Goal: Task Accomplishment & Management: Complete application form

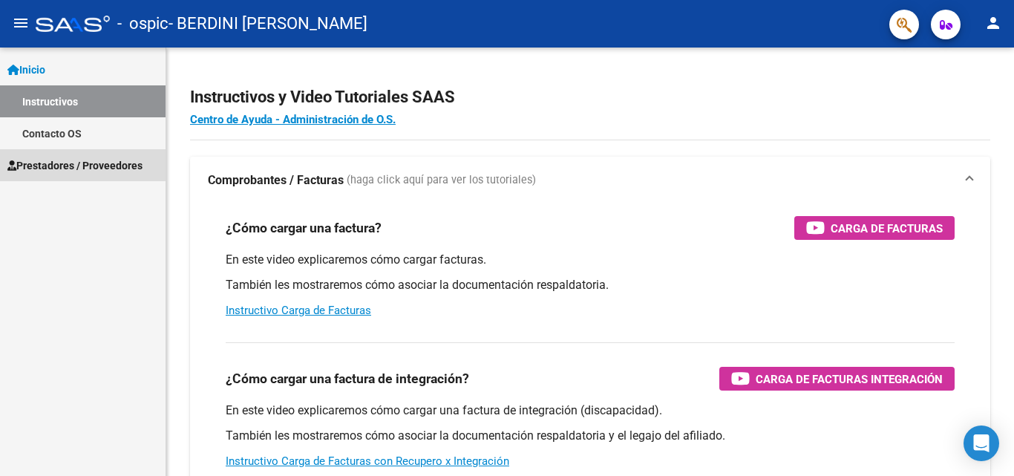
click at [76, 164] on span "Prestadores / Proveedores" at bounding box center [74, 165] width 135 height 16
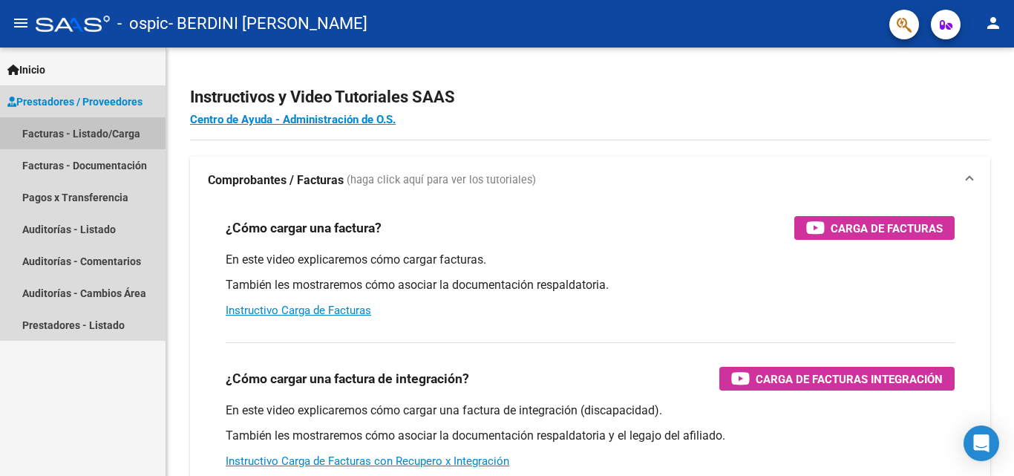
click at [81, 135] on link "Facturas - Listado/Carga" at bounding box center [83, 133] width 166 height 32
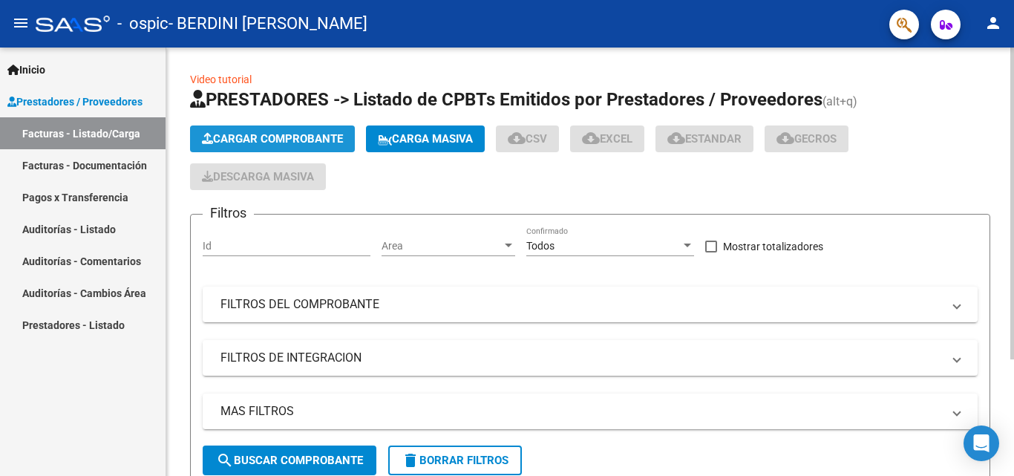
click at [270, 133] on span "Cargar Comprobante" at bounding box center [272, 138] width 141 height 13
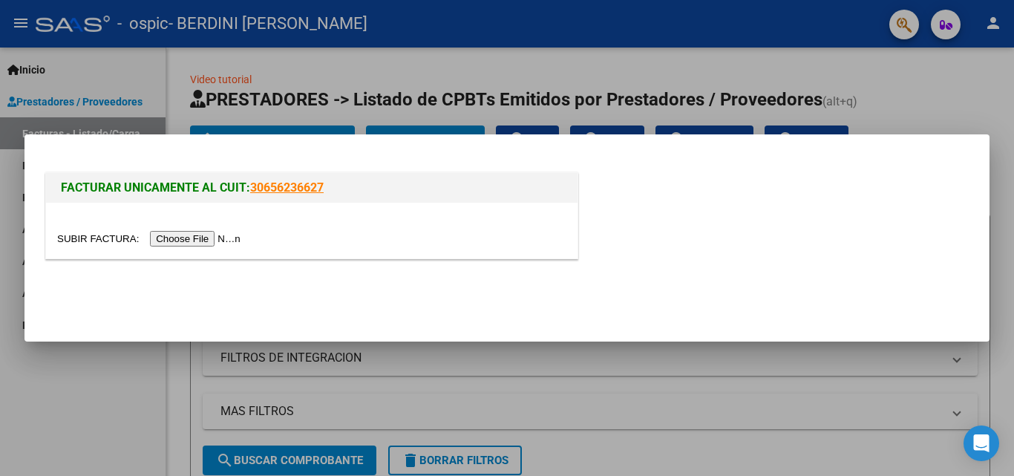
click at [196, 239] on input "file" at bounding box center [151, 239] width 188 height 16
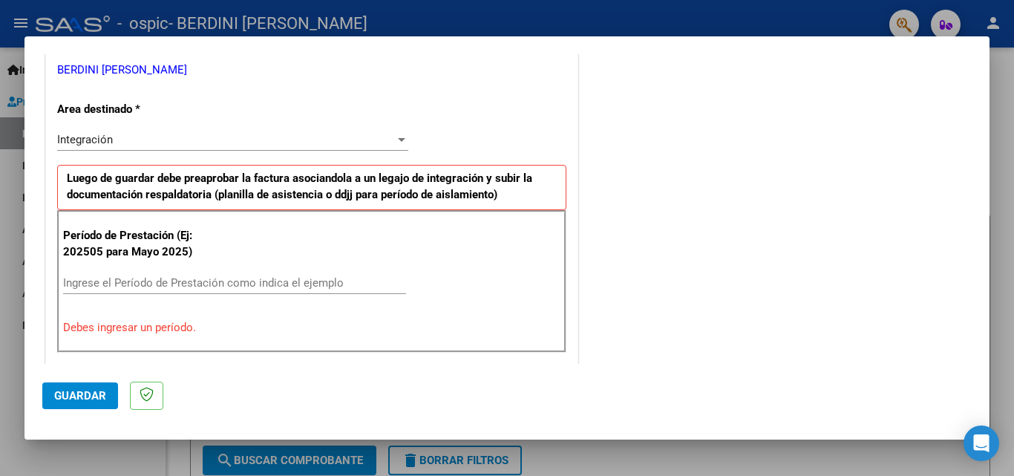
scroll to position [333, 0]
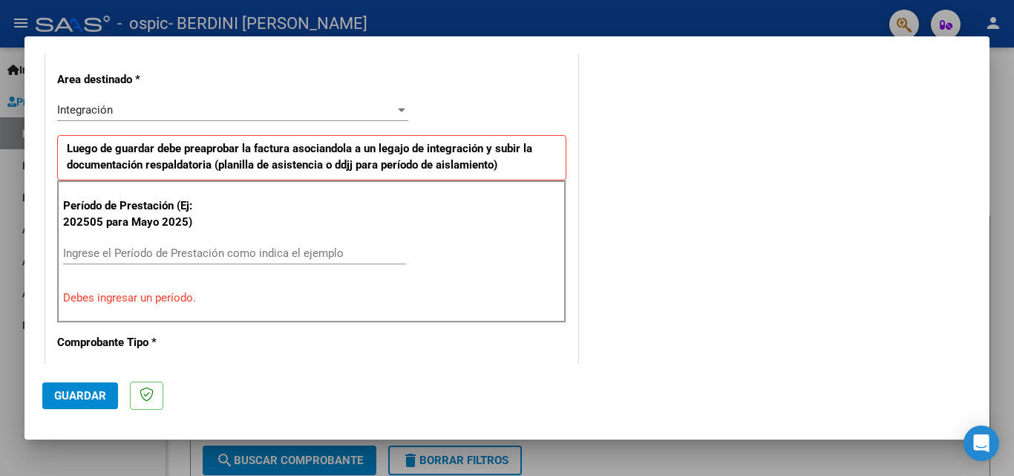
click at [65, 256] on input "Ingrese el Período de Prestación como indica el ejemplo" at bounding box center [234, 253] width 343 height 13
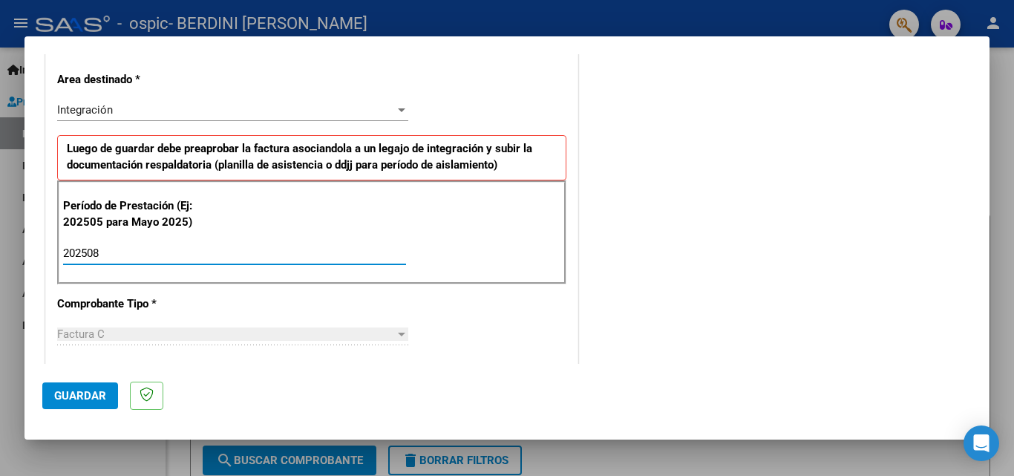
type input "202508"
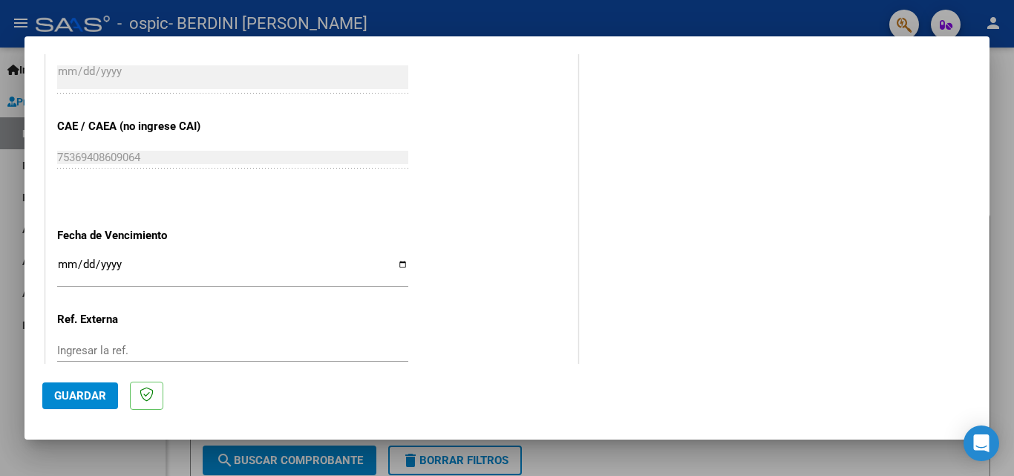
scroll to position [898, 0]
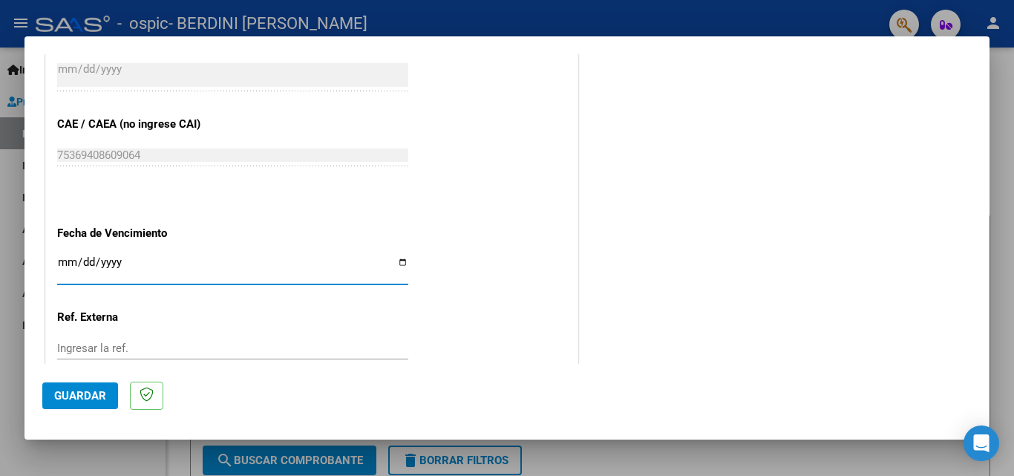
click at [397, 260] on input "Ingresar la fecha" at bounding box center [232, 268] width 351 height 24
type input "[DATE]"
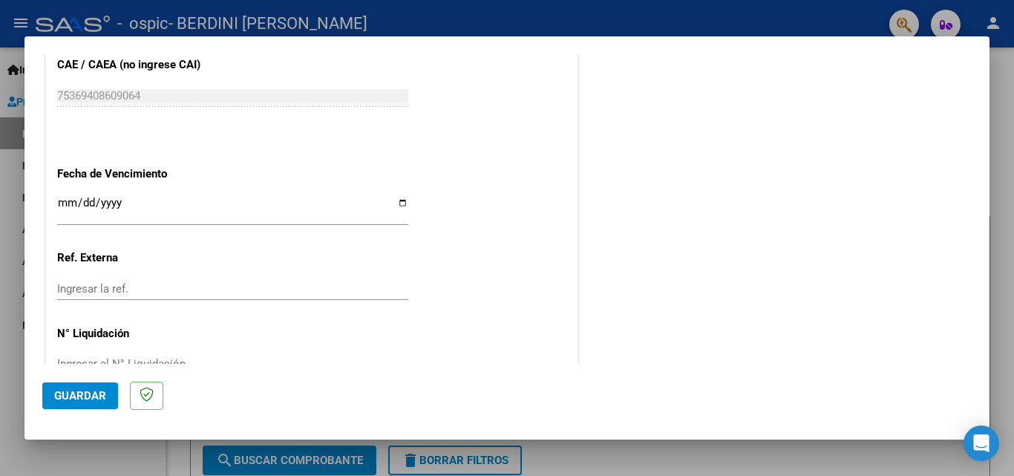
scroll to position [997, 0]
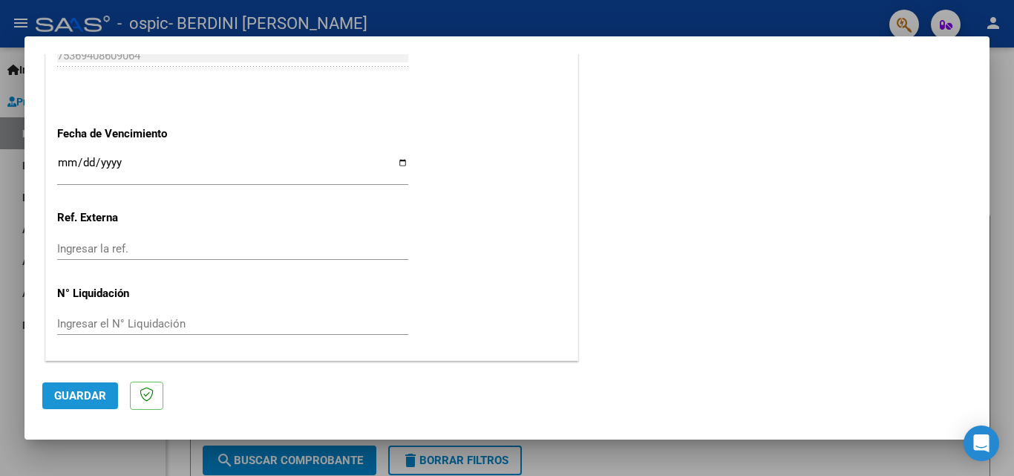
click at [75, 391] on span "Guardar" at bounding box center [80, 395] width 52 height 13
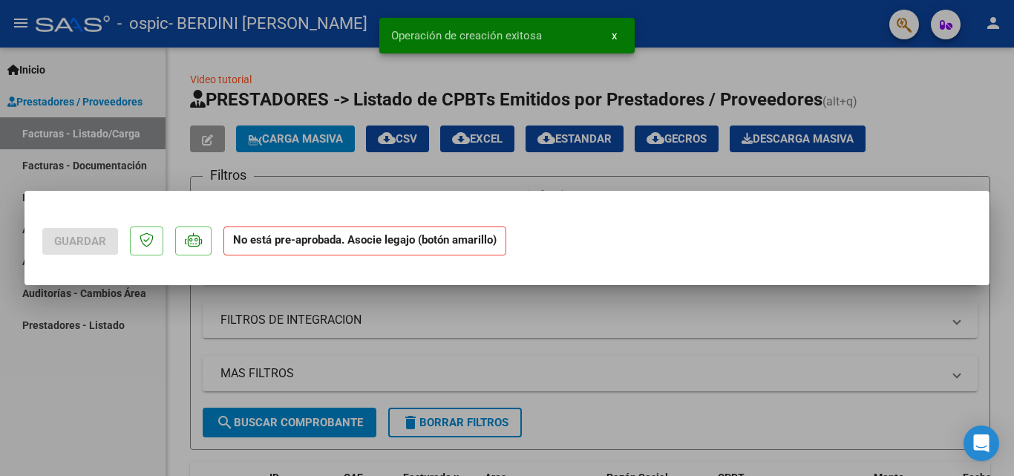
scroll to position [0, 0]
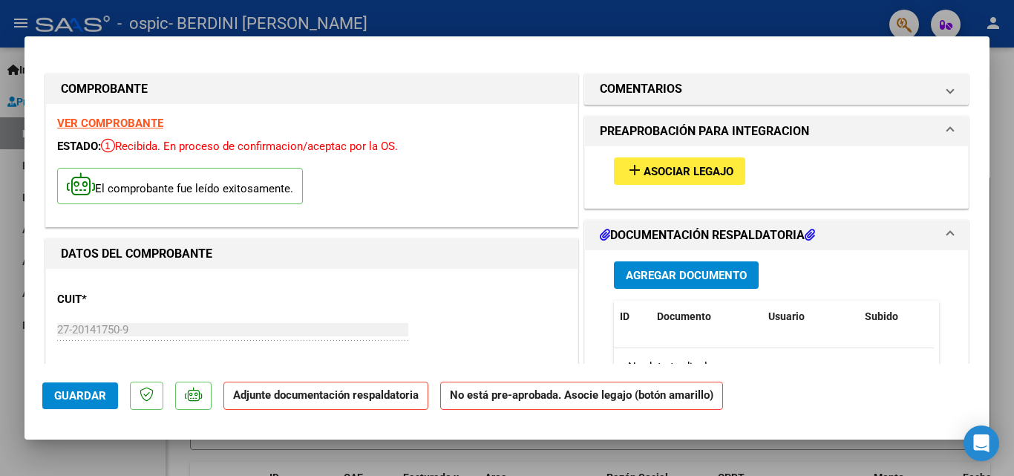
click at [662, 172] on span "Asociar Legajo" at bounding box center [689, 171] width 90 height 13
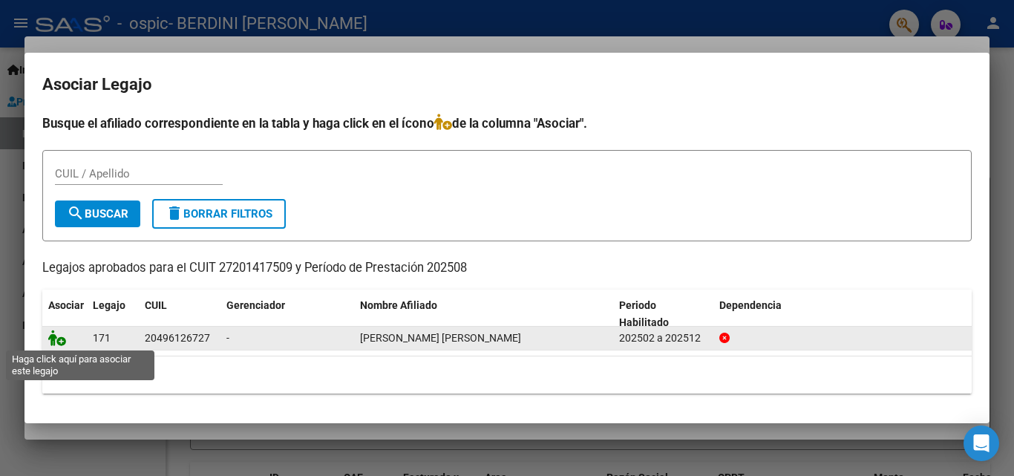
click at [59, 343] on icon at bounding box center [57, 338] width 18 height 16
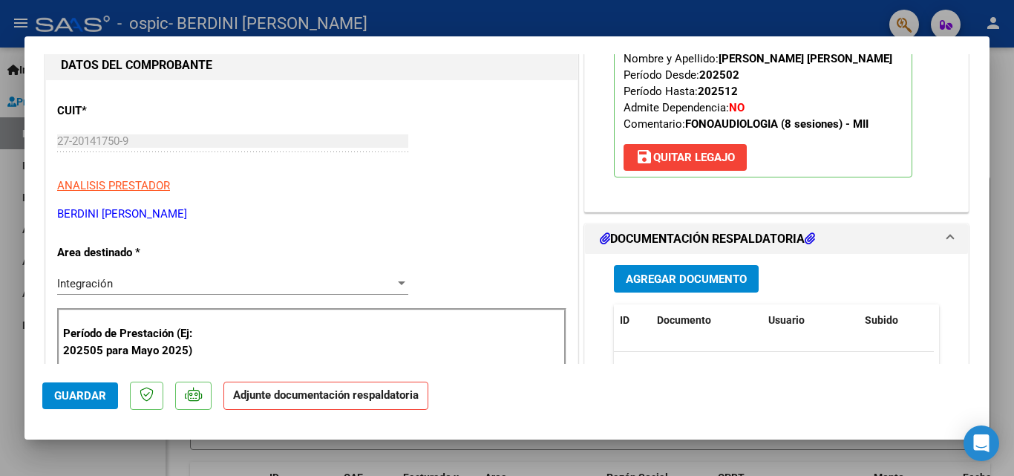
scroll to position [337, 0]
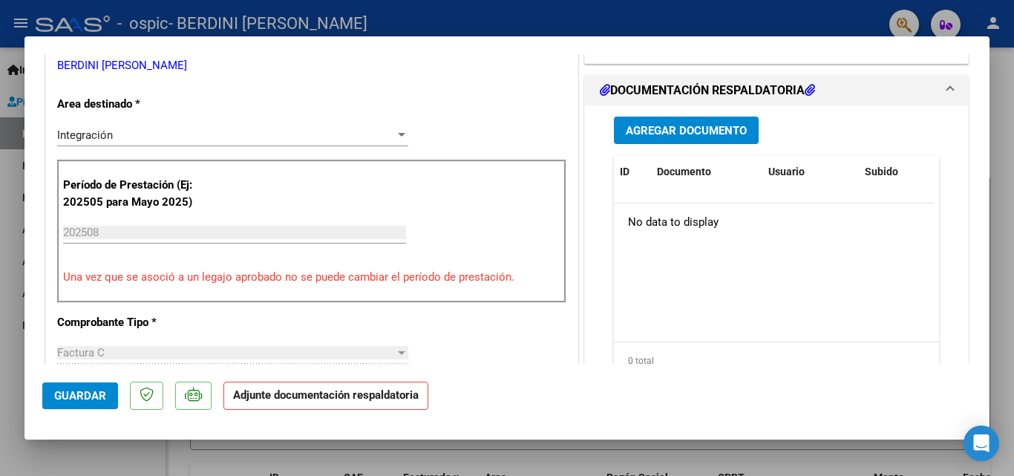
click at [667, 132] on span "Agregar Documento" at bounding box center [686, 130] width 121 height 13
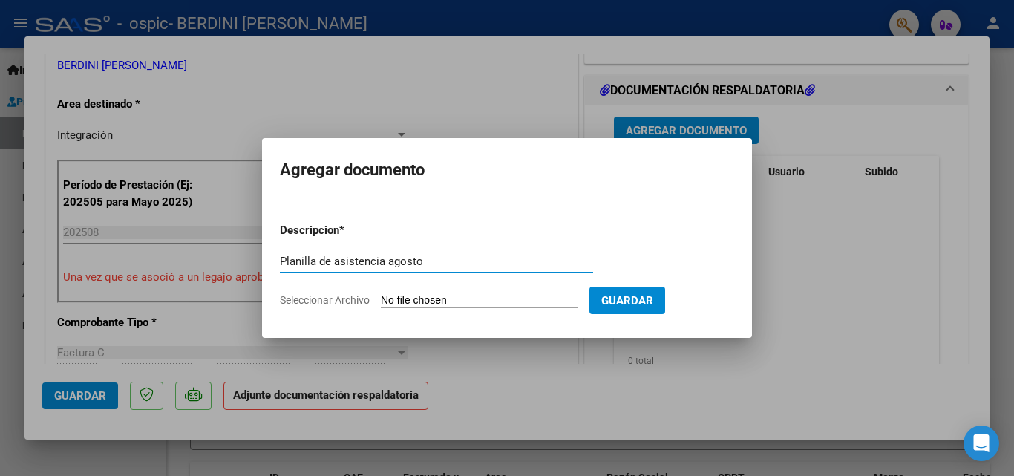
type input "Planilla de asistencia agosto"
click at [420, 302] on input "Seleccionar Archivo" at bounding box center [479, 301] width 197 height 14
type input "C:\fakepath\PLANILLA de asistencia [PERSON_NAME].pdf"
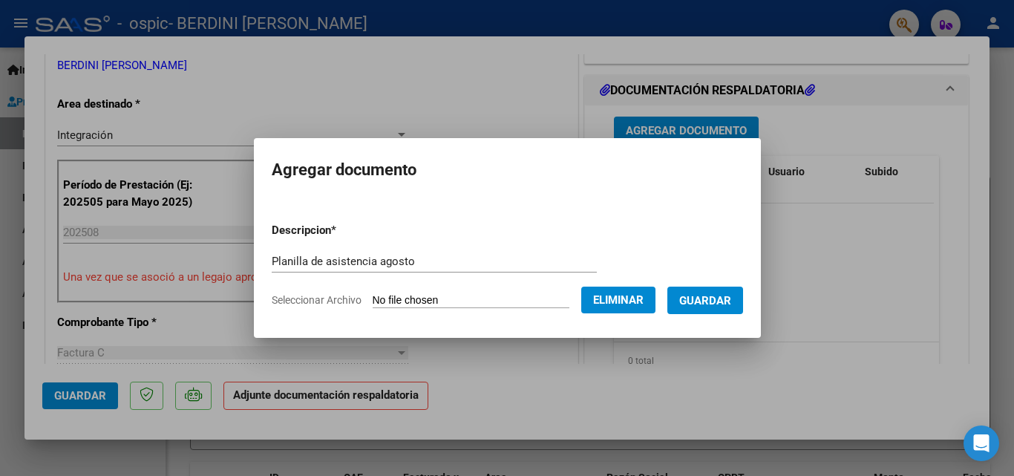
click at [720, 296] on span "Guardar" at bounding box center [705, 300] width 52 height 13
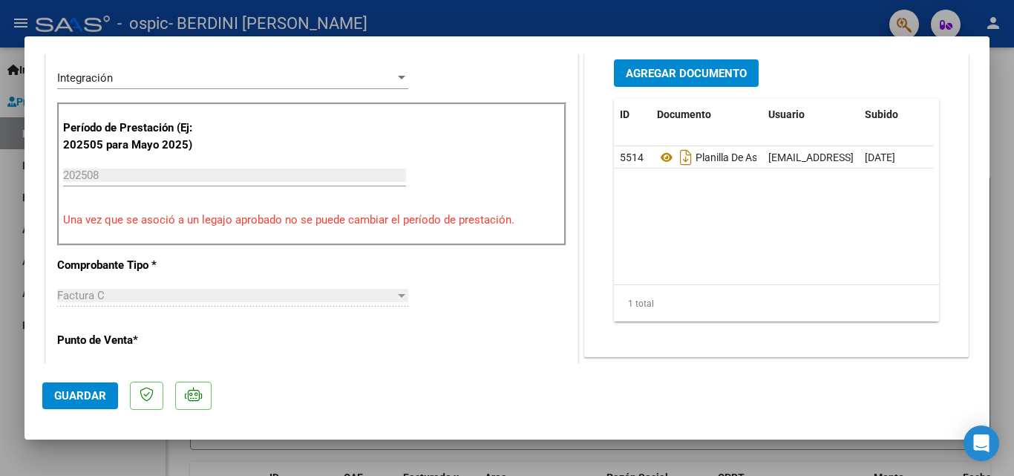
scroll to position [316, 0]
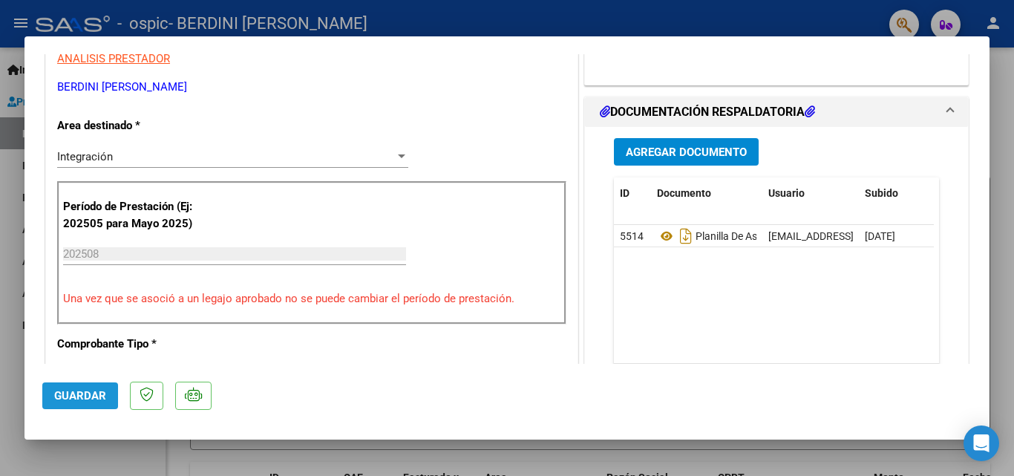
click at [90, 393] on span "Guardar" at bounding box center [80, 395] width 52 height 13
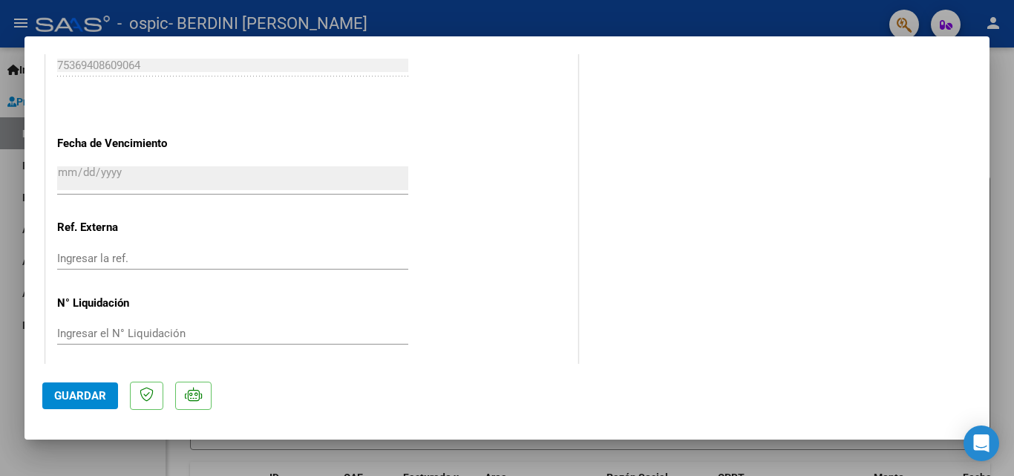
scroll to position [1020, 0]
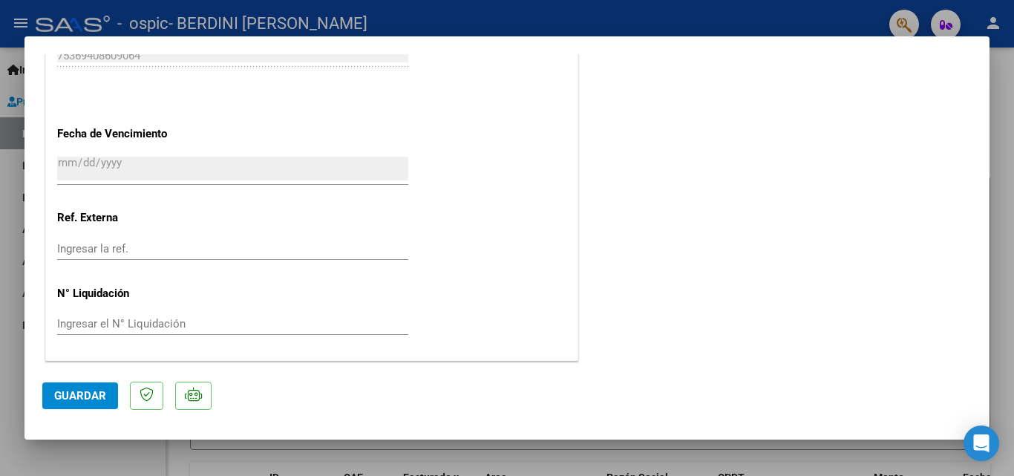
click at [397, 449] on div at bounding box center [507, 238] width 1014 height 476
type input "$ 0,00"
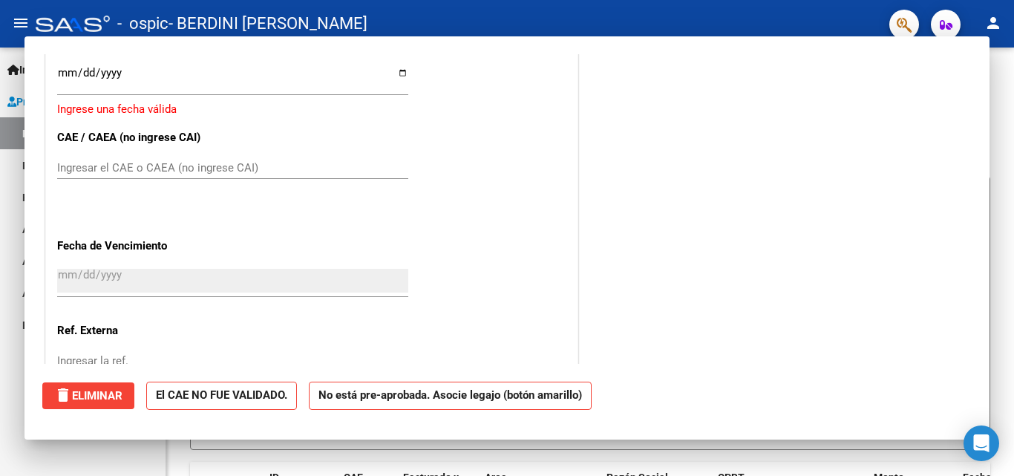
scroll to position [0, 0]
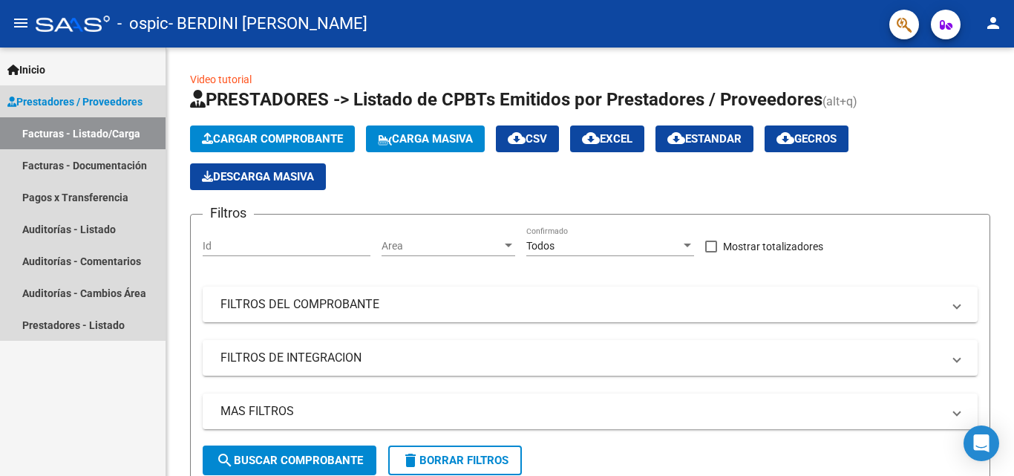
click at [108, 132] on link "Facturas - Listado/Carga" at bounding box center [83, 133] width 166 height 32
click at [74, 200] on link "Pagos x Transferencia" at bounding box center [83, 197] width 166 height 32
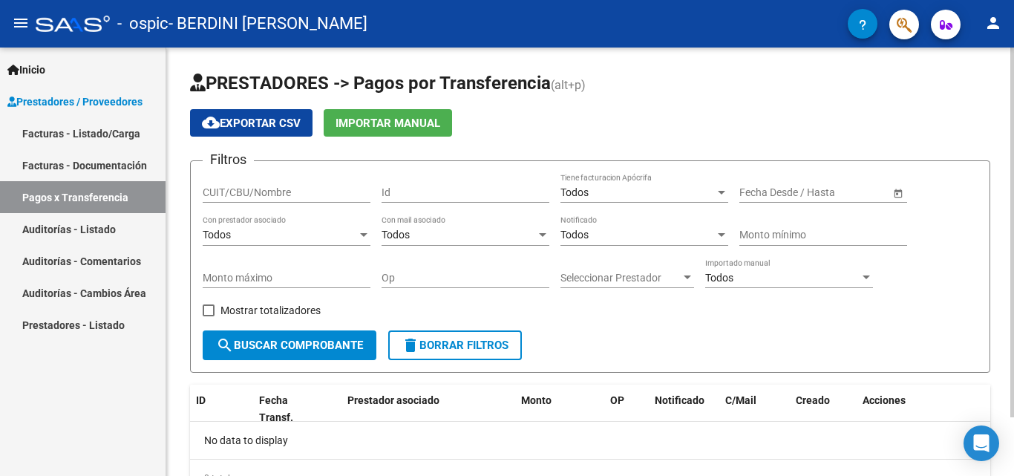
scroll to position [68, 0]
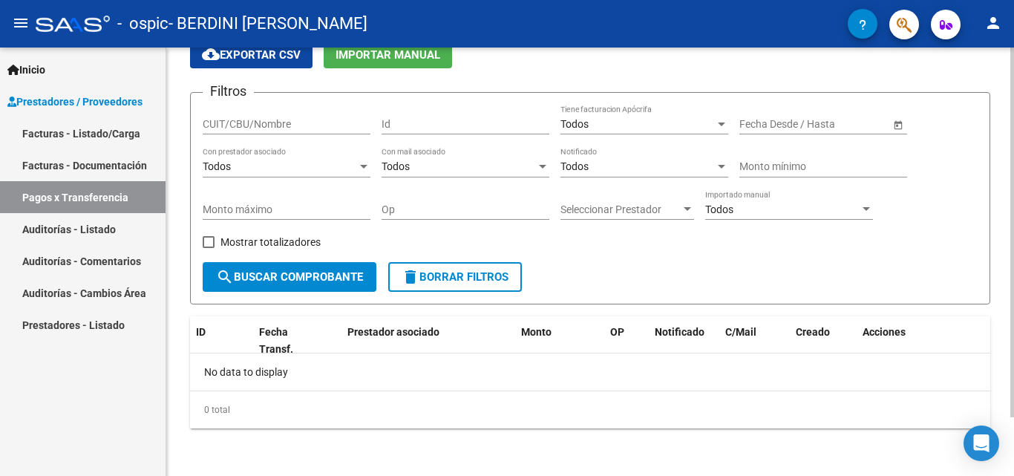
click at [1011, 446] on div at bounding box center [1013, 262] width 4 height 428
click at [1011, 446] on div at bounding box center [1013, 291] width 4 height 370
click at [1011, 390] on div at bounding box center [1013, 291] width 4 height 370
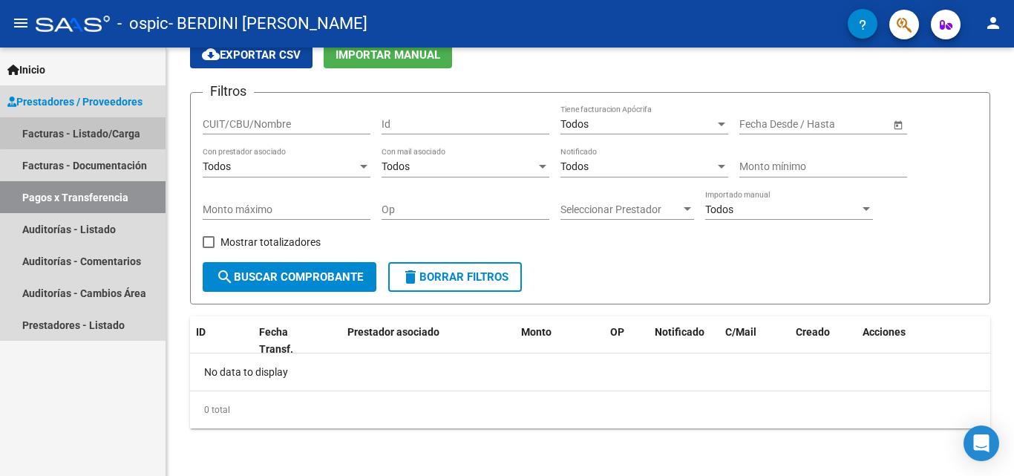
click at [86, 132] on link "Facturas - Listado/Carga" at bounding box center [83, 133] width 166 height 32
